Goal: Entertainment & Leisure: Consume media (video, audio)

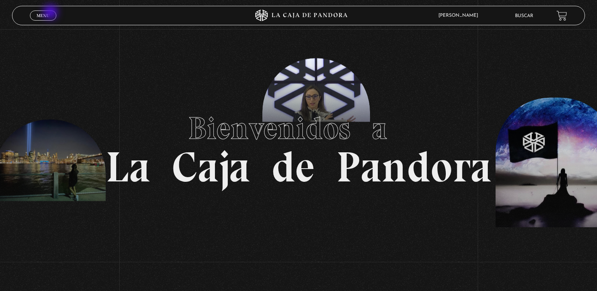
click at [51, 13] on link "Menu Cerrar" at bounding box center [43, 16] width 26 height 10
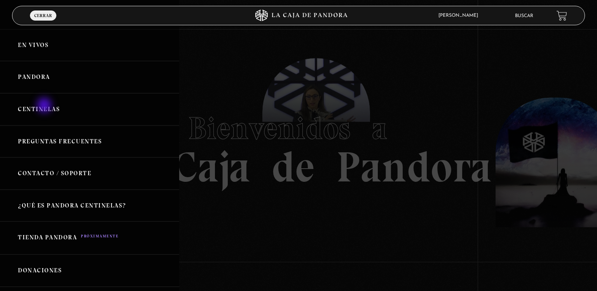
click at [45, 106] on link "Centinelas" at bounding box center [89, 109] width 179 height 32
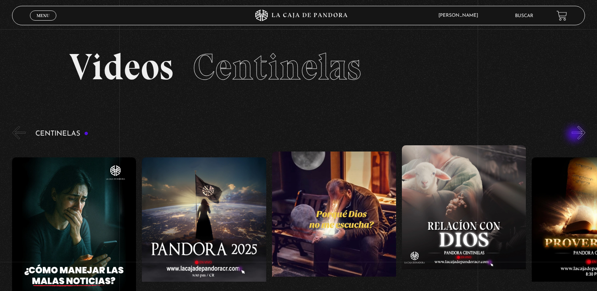
click at [576, 135] on button "»" at bounding box center [579, 133] width 14 height 14
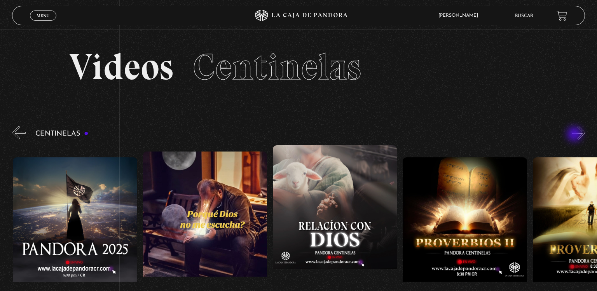
scroll to position [0, 130]
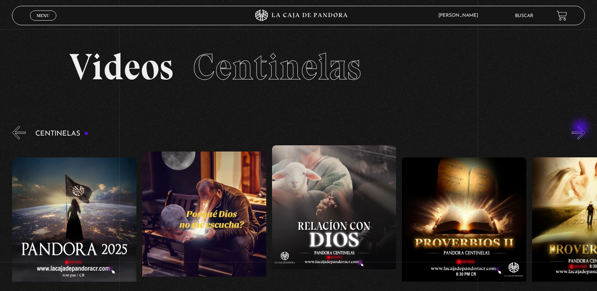
click at [582, 129] on button "»" at bounding box center [579, 133] width 14 height 14
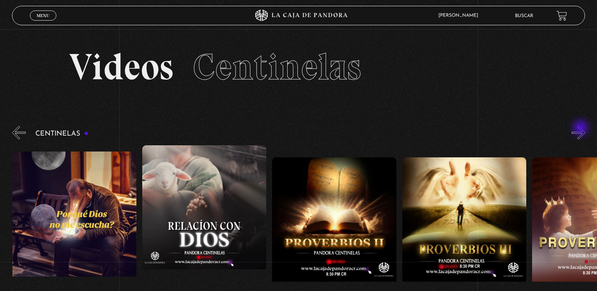
scroll to position [0, 260]
click at [582, 135] on button "»" at bounding box center [579, 133] width 14 height 14
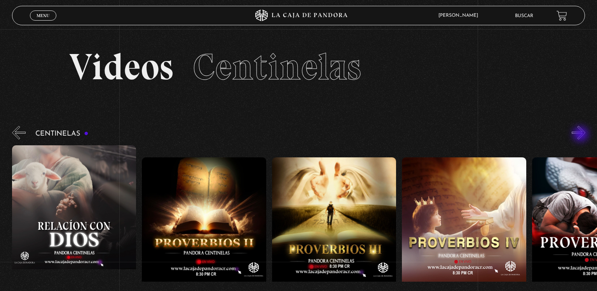
click at [582, 135] on button "»" at bounding box center [579, 133] width 14 height 14
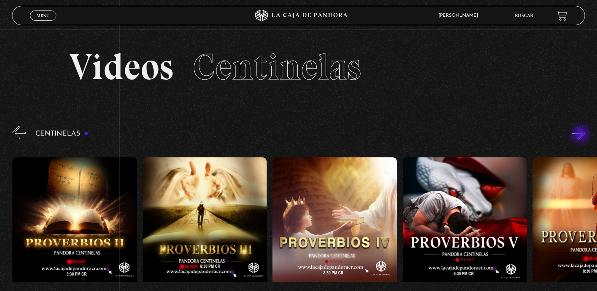
scroll to position [0, 520]
click at [582, 135] on button "»" at bounding box center [579, 133] width 14 height 14
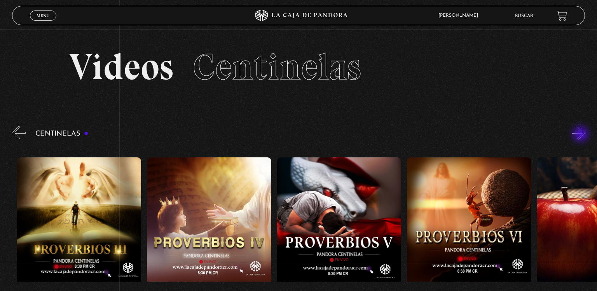
scroll to position [0, 650]
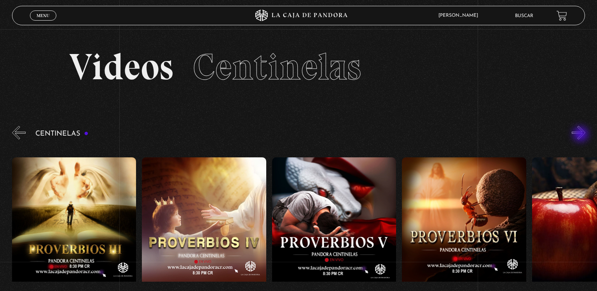
click at [582, 135] on button "»" at bounding box center [579, 133] width 14 height 14
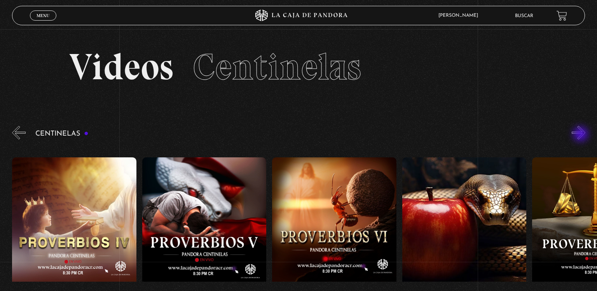
click at [582, 135] on button "»" at bounding box center [579, 133] width 14 height 14
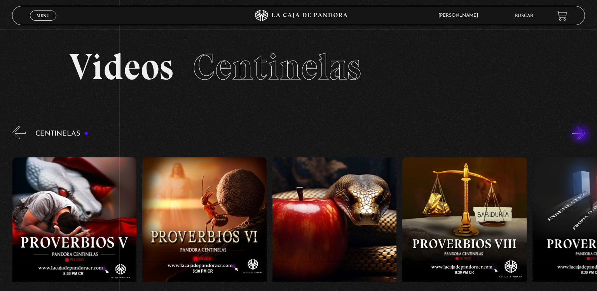
scroll to position [0, 910]
click at [582, 135] on button "»" at bounding box center [579, 133] width 14 height 14
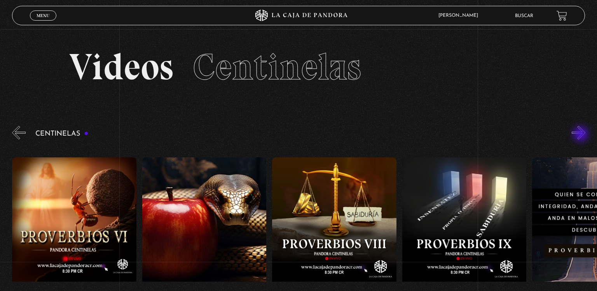
click at [582, 135] on button "»" at bounding box center [579, 133] width 14 height 14
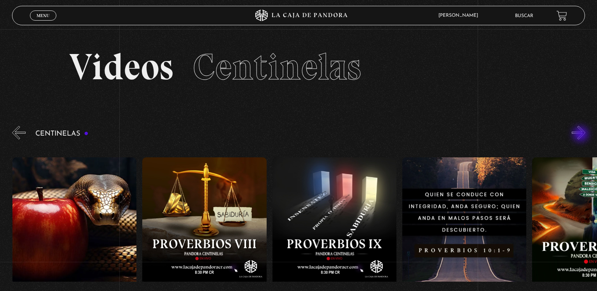
click at [582, 135] on button "»" at bounding box center [579, 133] width 14 height 14
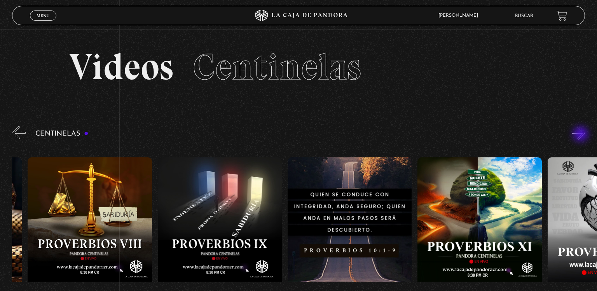
scroll to position [0, 1301]
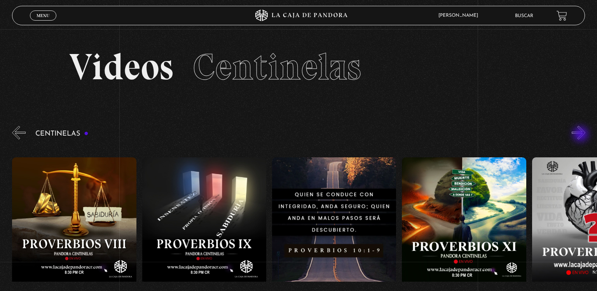
click at [582, 135] on button "»" at bounding box center [579, 133] width 14 height 14
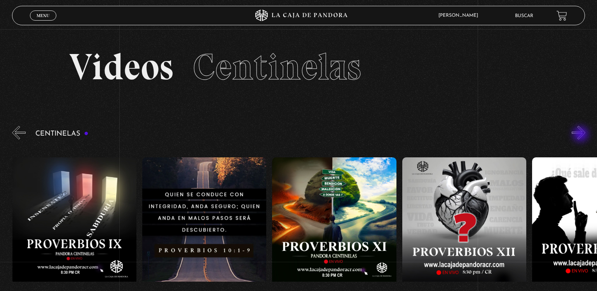
scroll to position [0, 1431]
click at [582, 135] on button "»" at bounding box center [579, 133] width 14 height 14
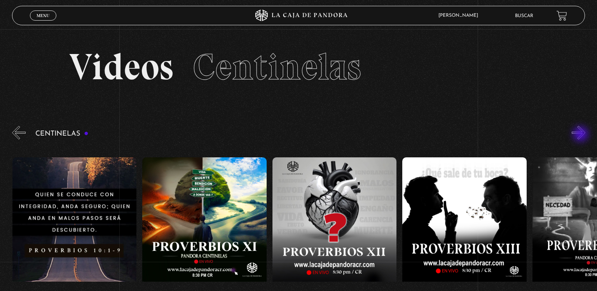
click at [582, 135] on button "»" at bounding box center [579, 133] width 14 height 14
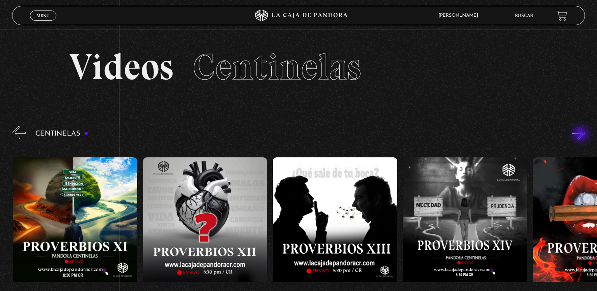
scroll to position [0, 1691]
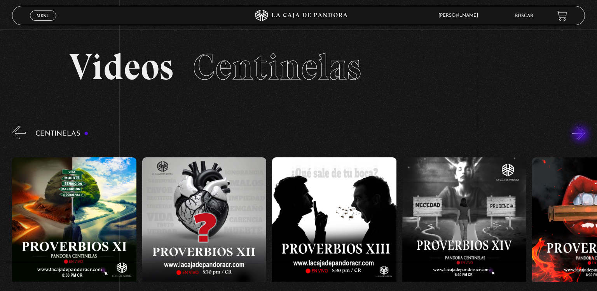
click at [582, 135] on button "»" at bounding box center [579, 133] width 14 height 14
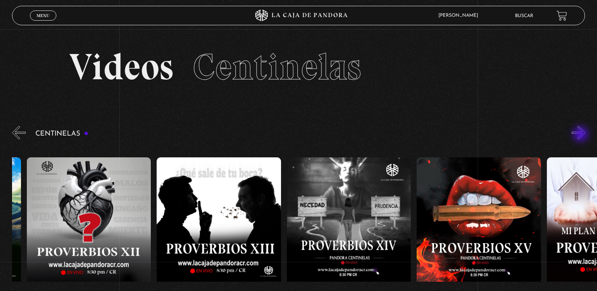
click at [582, 135] on button "»" at bounding box center [579, 133] width 14 height 14
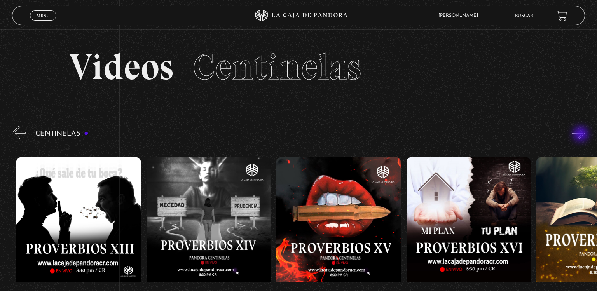
scroll to position [0, 1951]
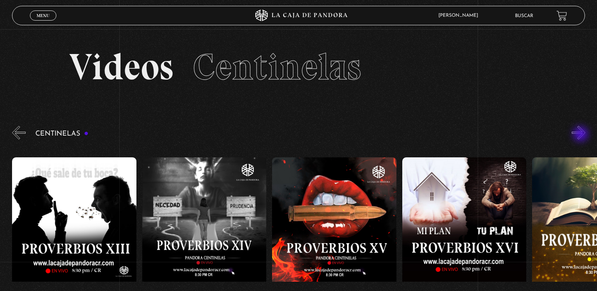
click at [582, 135] on button "»" at bounding box center [579, 133] width 14 height 14
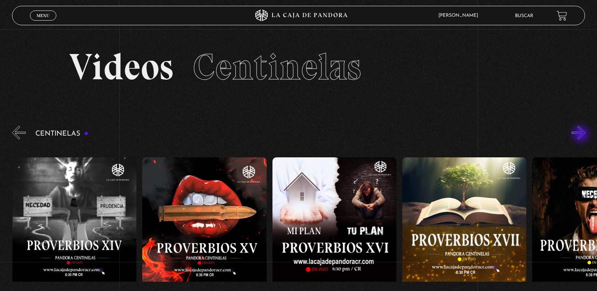
click at [582, 135] on button "»" at bounding box center [579, 133] width 14 height 14
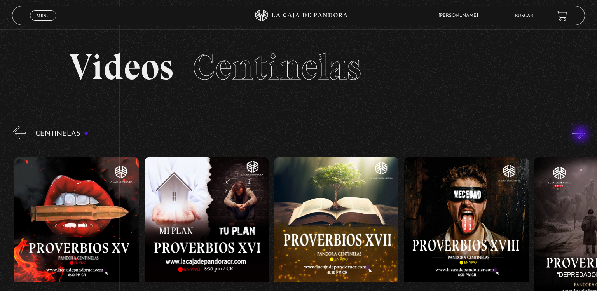
scroll to position [0, 2211]
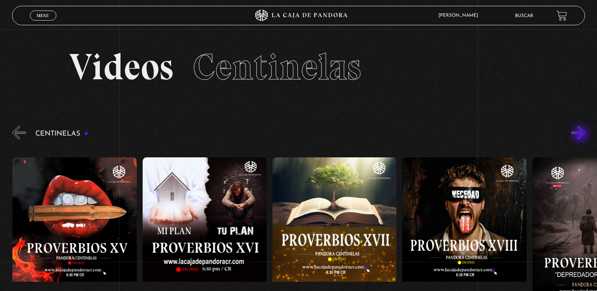
click at [582, 135] on button "»" at bounding box center [579, 133] width 14 height 14
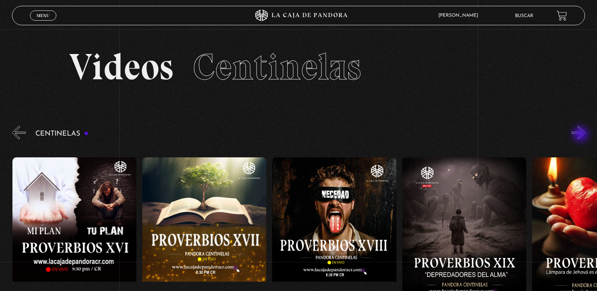
scroll to position [0, 2342]
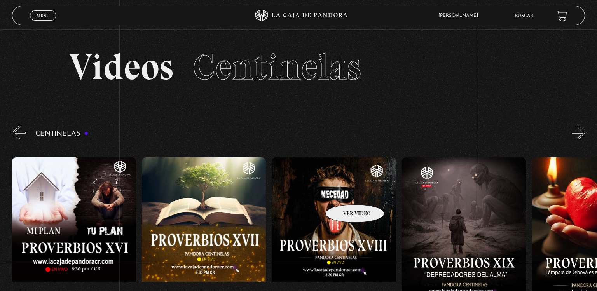
click at [345, 193] on figure at bounding box center [334, 228] width 124 height 140
